Goal: Task Accomplishment & Management: Use online tool/utility

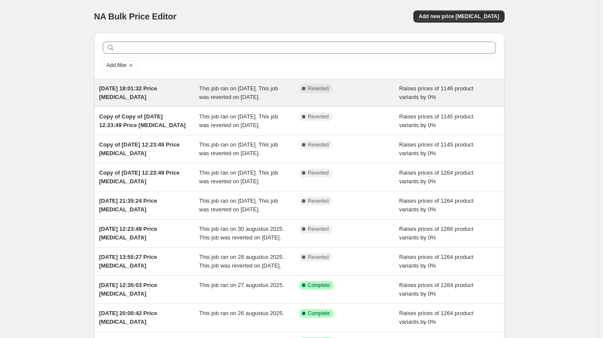
click at [247, 93] on span "This job ran on [DATE]. This job was reverted on [DATE]." at bounding box center [238, 92] width 79 height 15
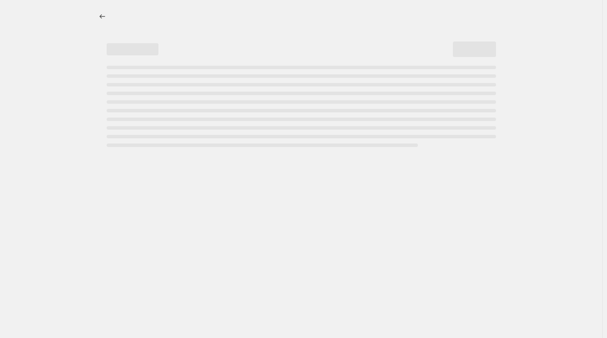
select select "percentage"
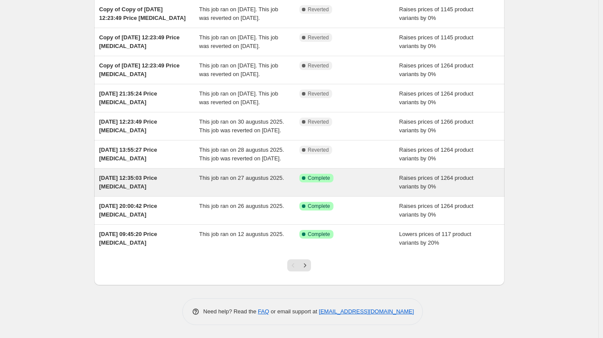
scroll to position [161, 0]
click at [246, 181] on span "This job ran on 27 augustus 2025." at bounding box center [241, 177] width 85 height 6
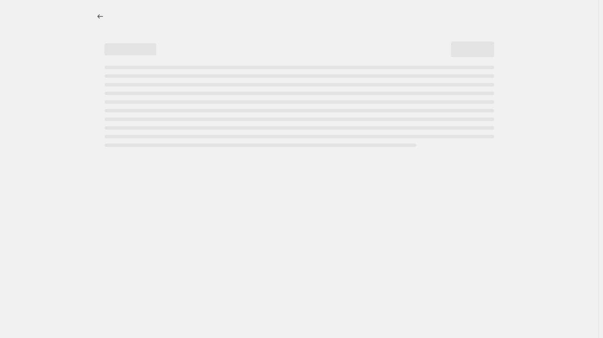
select select "percentage"
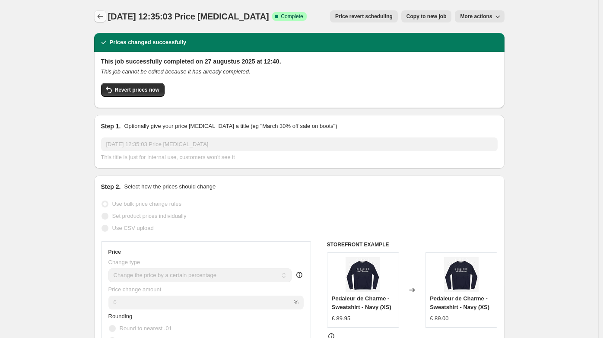
click at [98, 10] on button "Price change jobs" at bounding box center [100, 16] width 12 height 12
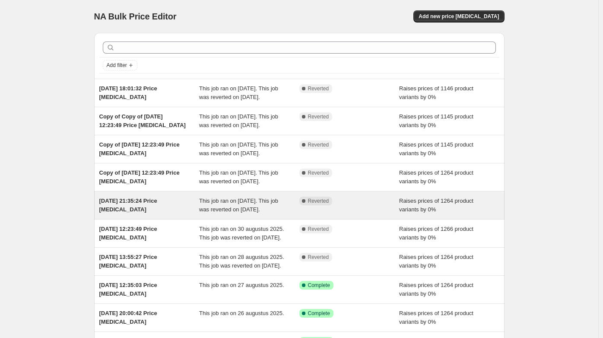
scroll to position [165, 0]
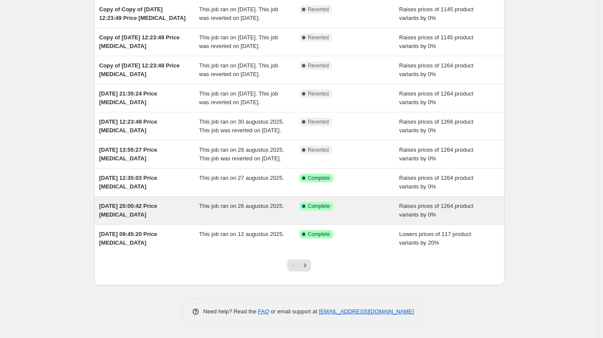
click at [241, 208] on span "This job ran on 26 augustus 2025." at bounding box center [241, 206] width 85 height 6
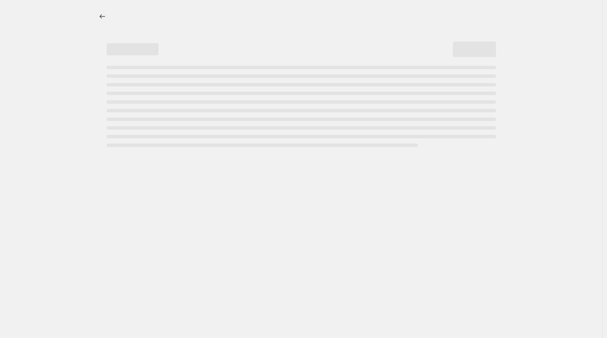
select select "percentage"
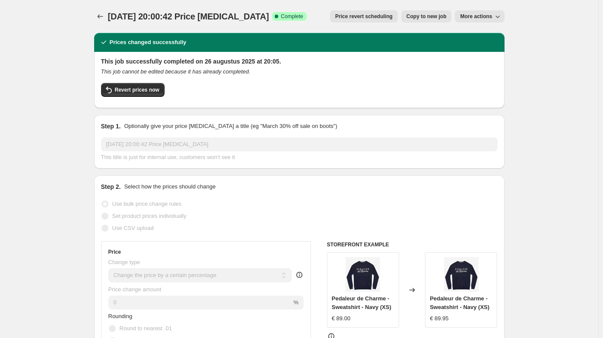
drag, startPoint x: 140, startPoint y: 87, endPoint x: 301, endPoint y: 98, distance: 161.5
click at [301, 98] on div "Revert prices now" at bounding box center [299, 92] width 396 height 18
click at [430, 17] on span "Copy to new job" at bounding box center [426, 16] width 40 height 7
select select "percentage"
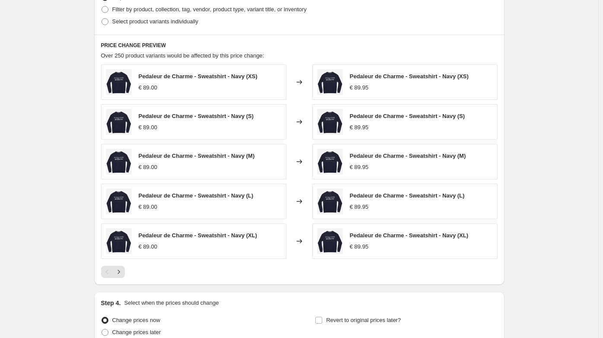
scroll to position [751, 0]
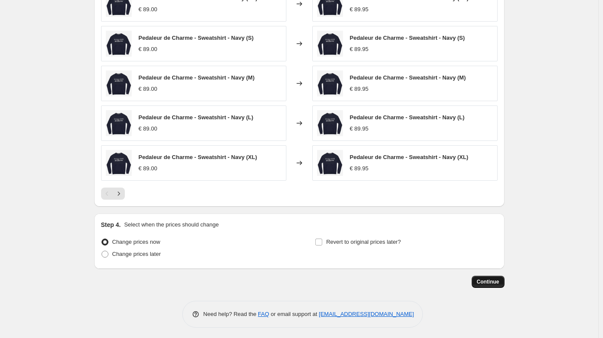
click at [489, 278] on span "Continue" at bounding box center [488, 281] width 22 height 7
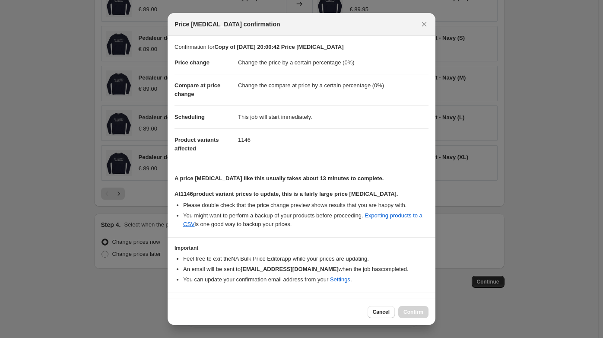
scroll to position [18, 0]
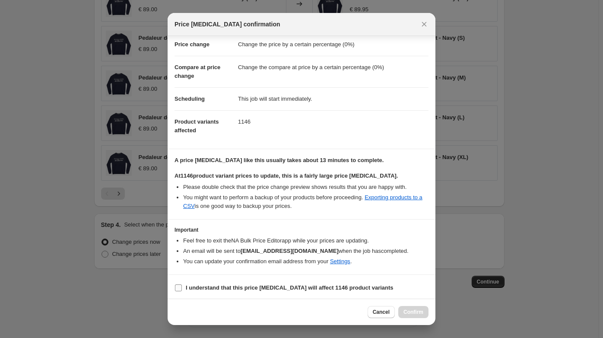
click at [201, 287] on b "I understand that this price [MEDICAL_DATA] will affect 1146 product variants" at bounding box center [290, 287] width 208 height 6
click at [182, 287] on input "I understand that this price [MEDICAL_DATA] will affect 1146 product variants" at bounding box center [178, 287] width 7 height 7
checkbox input "true"
click at [409, 309] on span "Confirm" at bounding box center [413, 311] width 20 height 7
